Goal: Task Accomplishment & Management: Complete application form

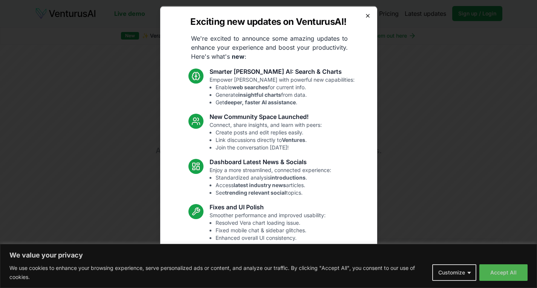
click at [365, 14] on icon "button" at bounding box center [368, 15] width 6 height 6
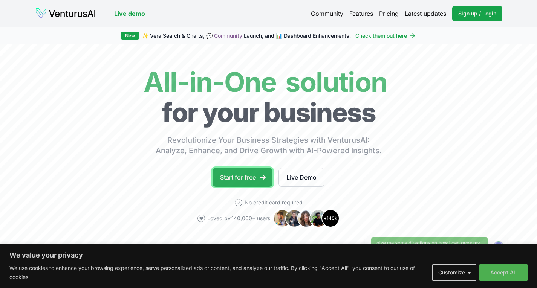
click at [246, 176] on link "Start for free" at bounding box center [242, 177] width 60 height 19
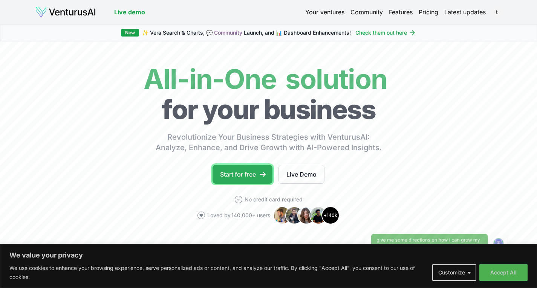
click at [246, 175] on link "Start for free" at bounding box center [242, 174] width 60 height 19
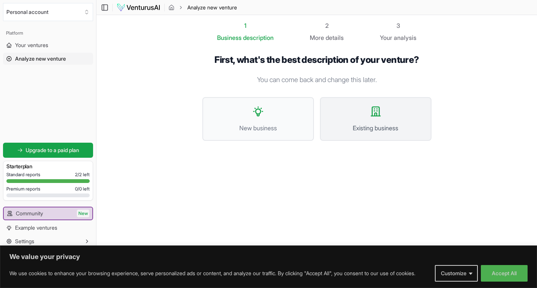
click at [383, 118] on button "Existing business" at bounding box center [375, 119] width 111 height 44
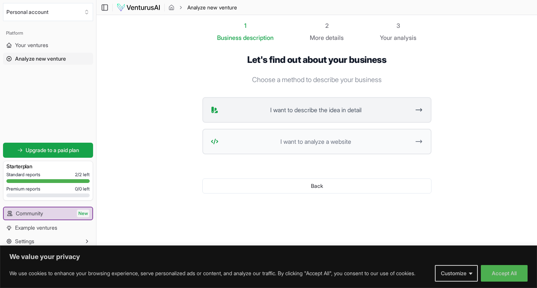
click at [376, 110] on span "I want to describe the idea in detail" at bounding box center [315, 109] width 189 height 9
